Goal: Information Seeking & Learning: Learn about a topic

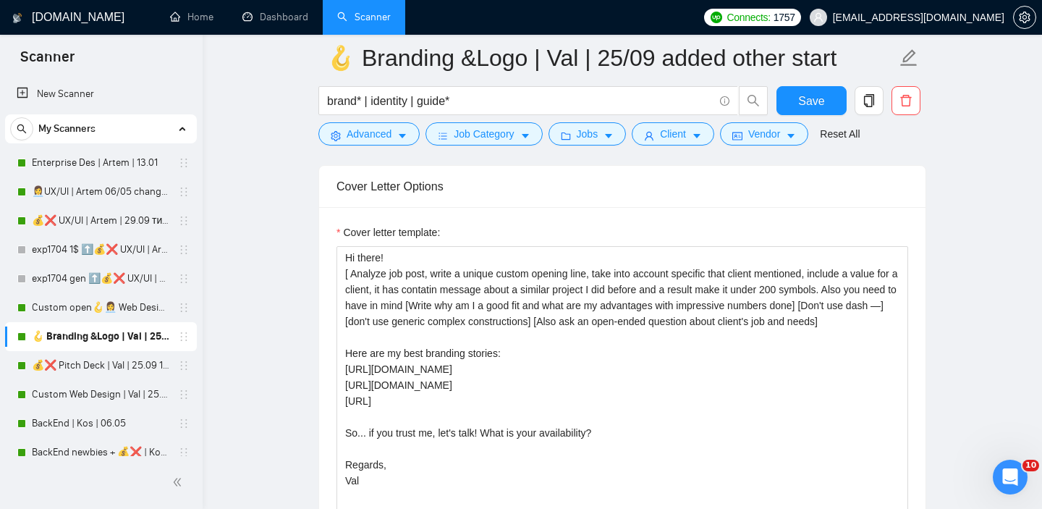
scroll to position [1661, 0]
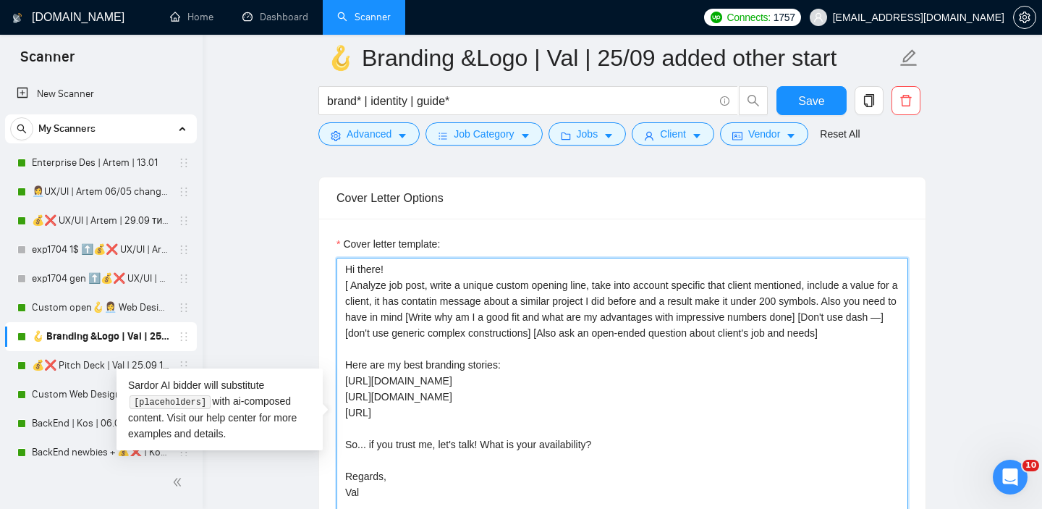
drag, startPoint x: 386, startPoint y: 353, endPoint x: 338, endPoint y: 284, distance: 84.1
click at [338, 284] on textarea "Hi there! [ Analyze job post, write a unique custom opening line, take into acc…" at bounding box center [623, 421] width 572 height 326
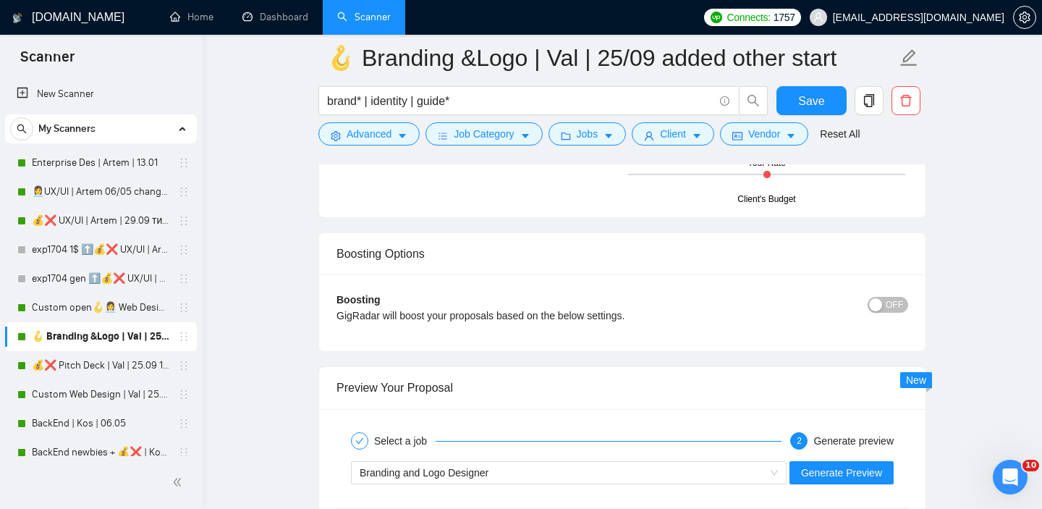
scroll to position [2629, 0]
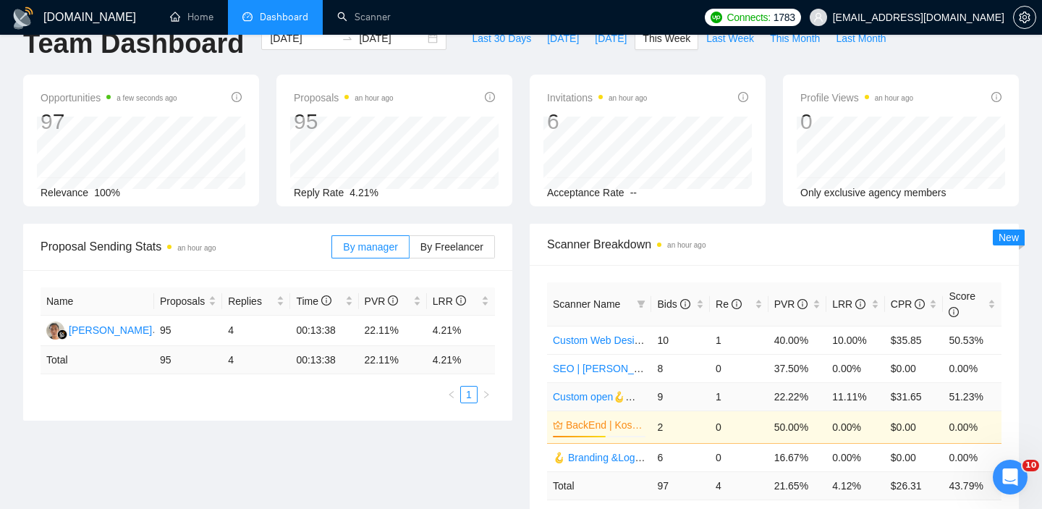
scroll to position [64, 0]
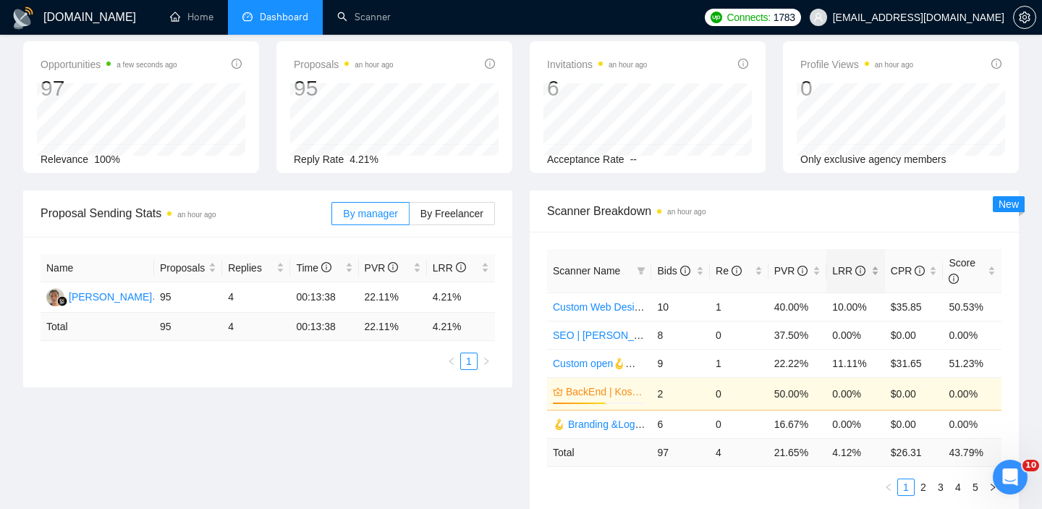
click at [876, 271] on div "LRR" at bounding box center [855, 271] width 47 height 16
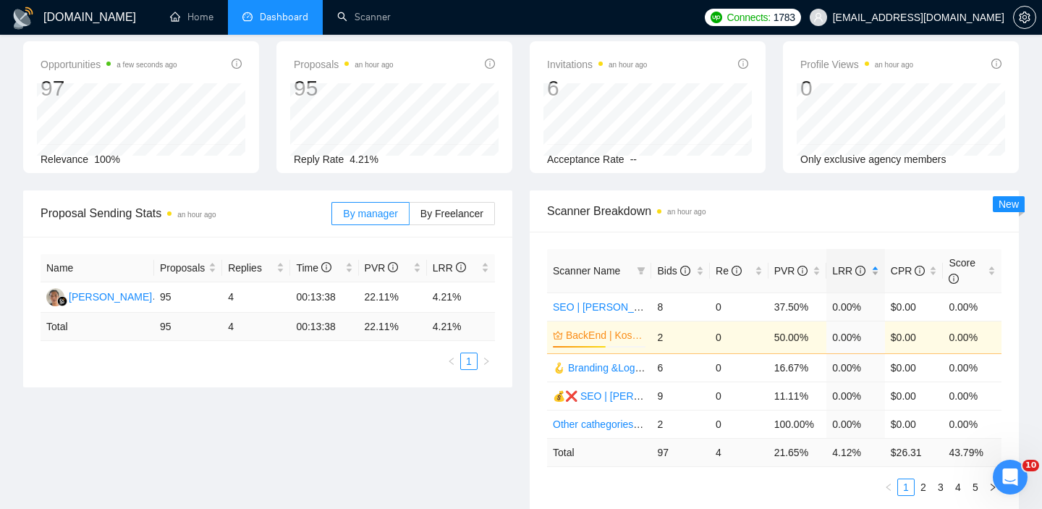
click at [876, 271] on div "LRR" at bounding box center [855, 271] width 47 height 16
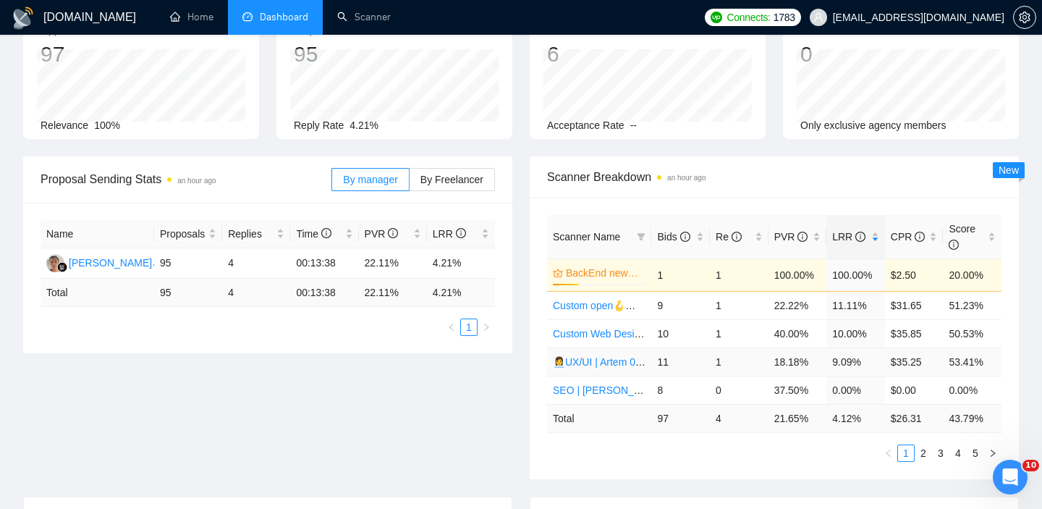
scroll to position [99, 0]
click at [922, 447] on link "2" at bounding box center [924, 452] width 16 height 16
click at [941, 460] on li "3" at bounding box center [940, 452] width 17 height 17
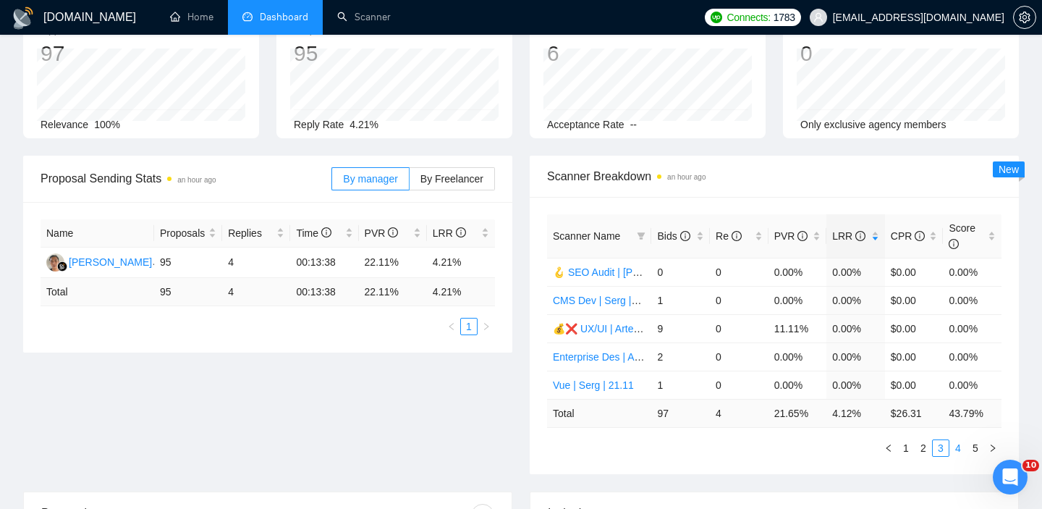
click at [954, 443] on link "4" at bounding box center [958, 448] width 16 height 16
click at [980, 447] on link "5" at bounding box center [976, 448] width 16 height 16
